Goal: Information Seeking & Learning: Learn about a topic

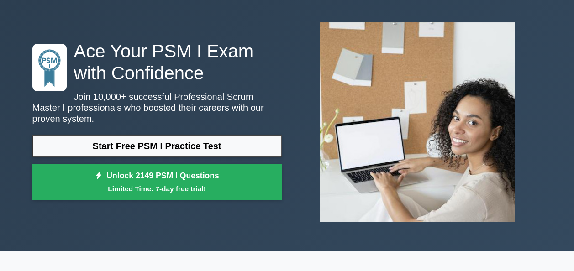
scroll to position [37, 0]
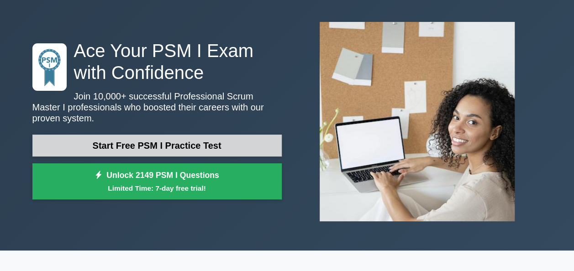
click at [261, 135] on link "Start Free PSM I Practice Test" at bounding box center [156, 146] width 249 height 22
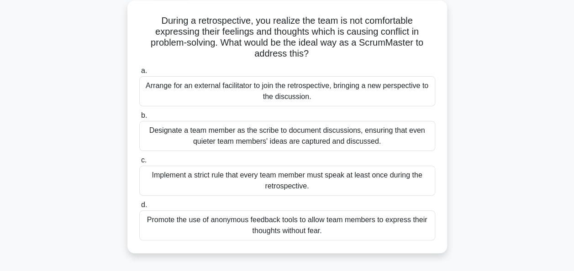
scroll to position [51, 0]
click at [236, 139] on div "Designate a team member as the scribe to document discussions, ensuring that ev…" at bounding box center [287, 136] width 296 height 30
click at [139, 118] on input "b. Designate a team member as the scribe to document discussions, ensuring that…" at bounding box center [139, 115] width 0 height 6
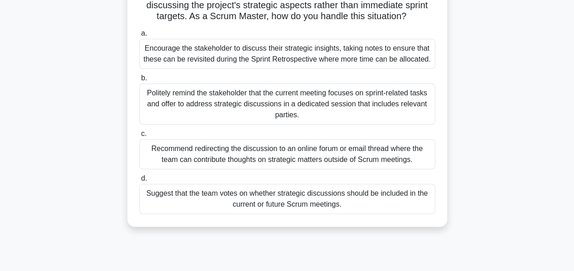
scroll to position [78, 0]
click at [347, 55] on div "Encourage the stakeholder to discuss their strategic insights, taking notes to …" at bounding box center [287, 53] width 296 height 30
click at [139, 36] on input "a. Encourage the stakeholder to discuss their strategic insights, taking notes …" at bounding box center [139, 33] width 0 height 6
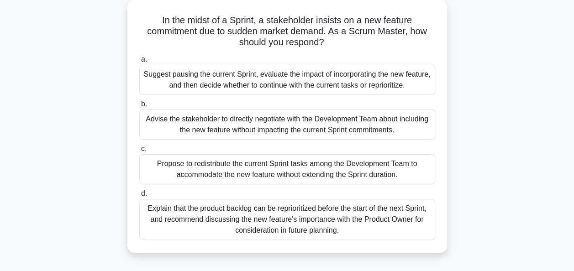
scroll to position [53, 0]
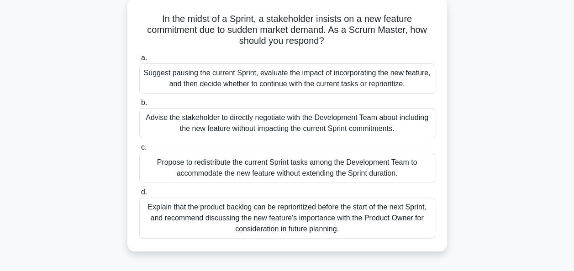
click at [247, 117] on div "Advise the stakeholder to directly negotiate with the Development Team about in…" at bounding box center [287, 123] width 296 height 30
click at [139, 106] on input "b. Advise the stakeholder to directly negotiate with the Development Team about…" at bounding box center [139, 103] width 0 height 6
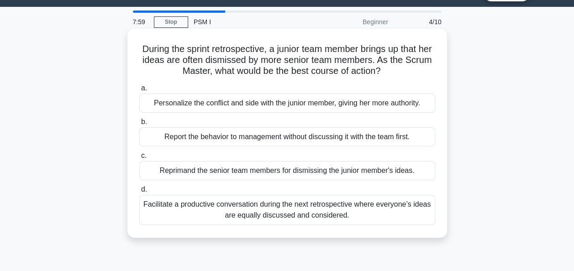
scroll to position [26, 0]
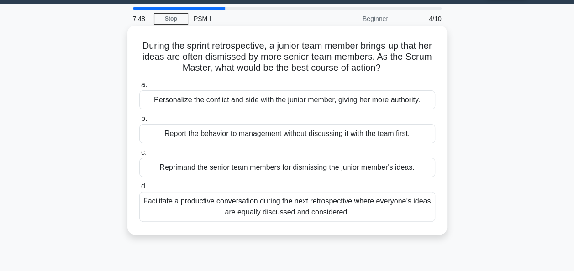
click at [361, 207] on div "Facilitate a productive conversation during the next retrospective where everyo…" at bounding box center [287, 207] width 296 height 30
click at [139, 190] on input "d. Facilitate a productive conversation during the next retrospective where eve…" at bounding box center [139, 187] width 0 height 6
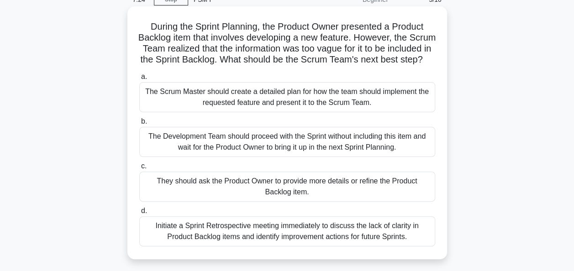
scroll to position [44, 0]
click at [331, 148] on div "The Development Team should proceed with the Sprint without including this item…" at bounding box center [287, 143] width 296 height 30
click at [139, 126] on input "b. The Development Team should proceed with the Sprint without including this i…" at bounding box center [139, 123] width 0 height 6
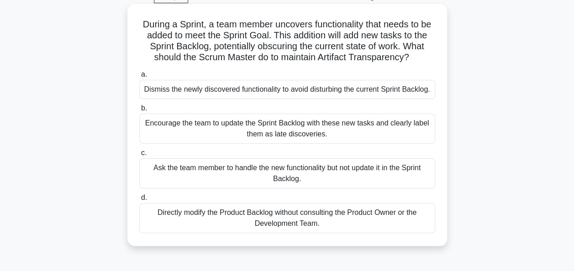
scroll to position [48, 0]
click at [355, 186] on div "Ask the team member to handle the new functionality but not update it in the Sp…" at bounding box center [287, 173] width 296 height 30
click at [139, 156] on input "c. Ask the team member to handle the new functionality but not update it in the…" at bounding box center [139, 153] width 0 height 6
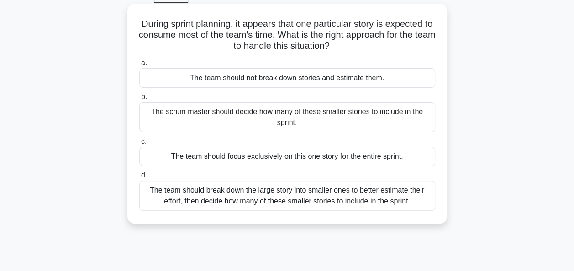
click at [356, 111] on div "The scrum master should decide how many of these smaller stories to include in …" at bounding box center [287, 117] width 296 height 30
click at [139, 100] on input "b. The scrum master should decide how many of these smaller stories to include …" at bounding box center [139, 97] width 0 height 6
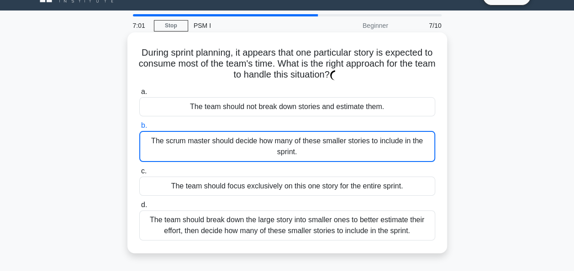
scroll to position [0, 0]
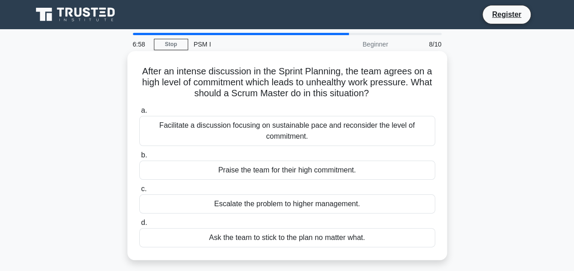
click at [363, 175] on div "Praise the team for their high commitment." at bounding box center [287, 170] width 296 height 19
click at [139, 159] on input "b. Praise the team for their high commitment." at bounding box center [139, 156] width 0 height 6
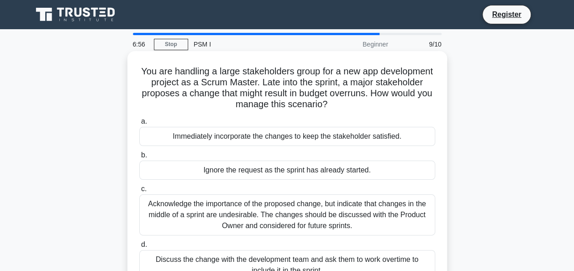
click at [374, 139] on div "Immediately incorporate the changes to keep the stakeholder satisfied." at bounding box center [287, 136] width 296 height 19
click at [139, 125] on input "a. Immediately incorporate the changes to keep the stakeholder satisfied." at bounding box center [139, 122] width 0 height 6
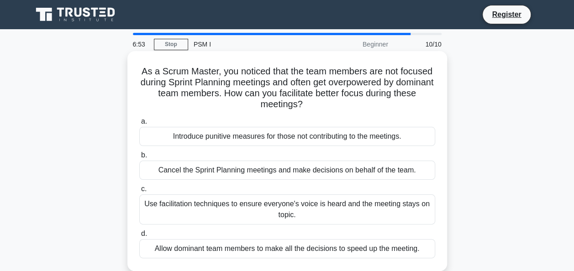
click at [373, 210] on div "Use facilitation techniques to ensure everyone's voice is heard and the meeting…" at bounding box center [287, 210] width 296 height 30
click at [139, 192] on input "c. Use facilitation techniques to ensure everyone's voice is heard and the meet…" at bounding box center [139, 189] width 0 height 6
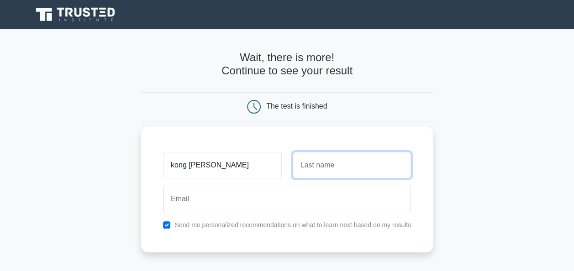
click at [360, 157] on input "text" at bounding box center [352, 165] width 118 height 27
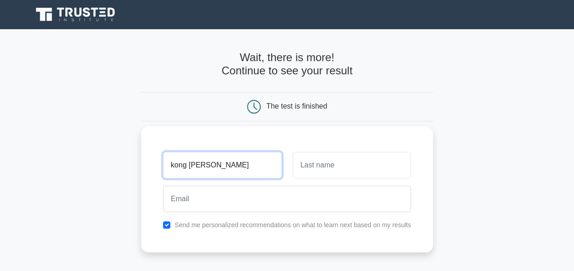
click at [245, 173] on input "kong leakhena" at bounding box center [222, 165] width 118 height 27
type input "kong"
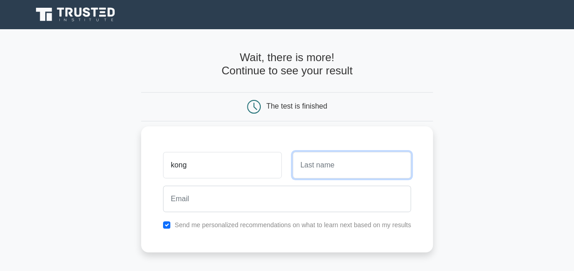
click at [312, 159] on input "text" at bounding box center [352, 165] width 118 height 27
type input "leakhena"
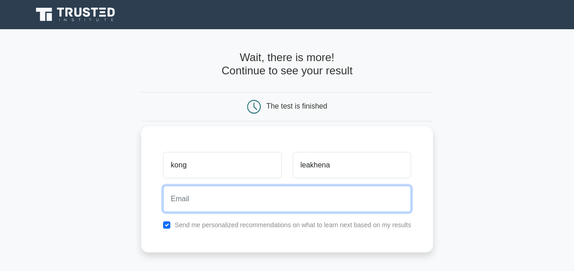
click at [281, 201] on input "email" at bounding box center [287, 199] width 248 height 27
type input "kongleakhena01@gmail.com"
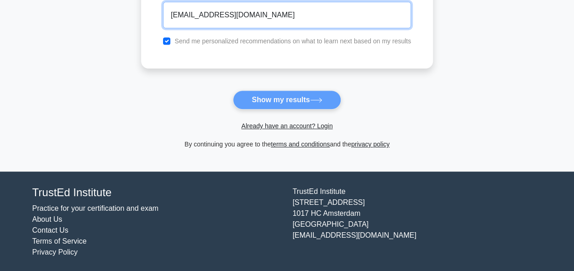
scroll to position [186, 0]
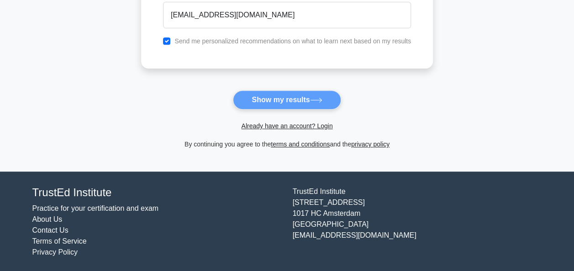
click at [319, 106] on form "Wait, there is more! Continue to see your result The test is finished kong" at bounding box center [287, 7] width 292 height 285
click at [319, 100] on form "Wait, there is more! Continue to see your result The test is finished kong" at bounding box center [287, 7] width 292 height 285
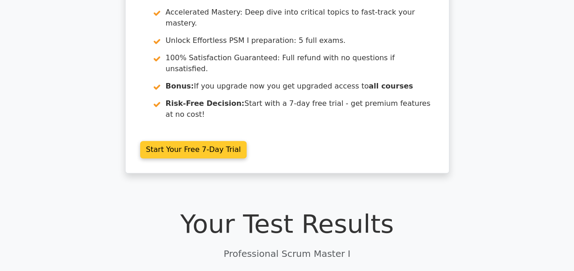
scroll to position [73, 0]
